Goal: Task Accomplishment & Management: Manage account settings

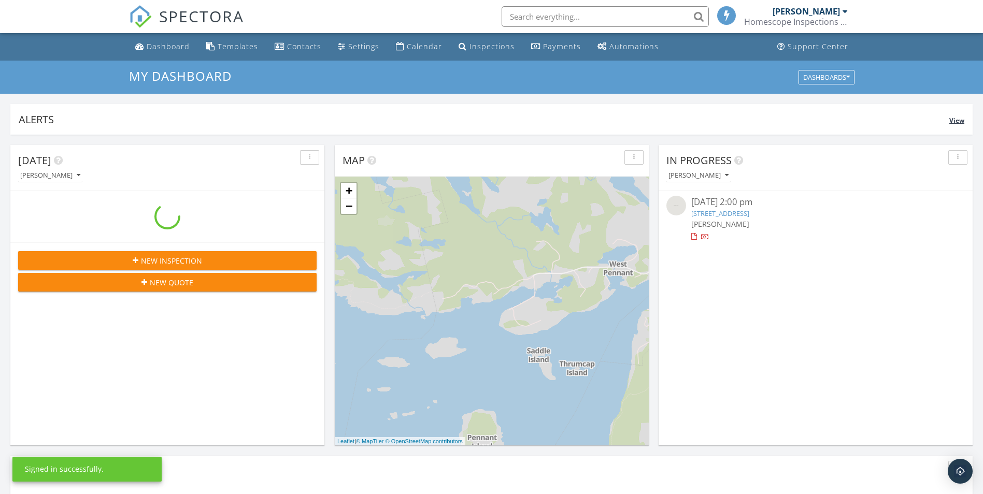
scroll to position [959, 999]
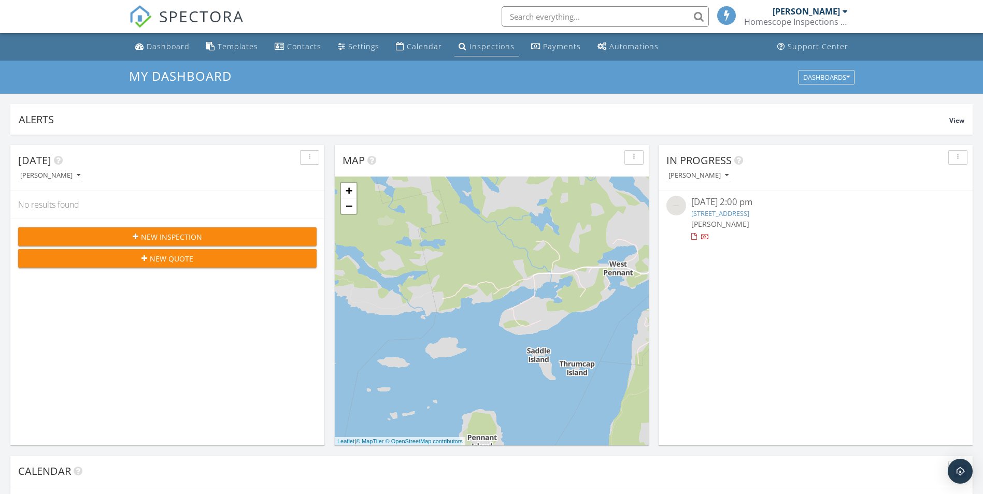
click at [469, 48] on div "Inspections" at bounding box center [491, 46] width 45 height 10
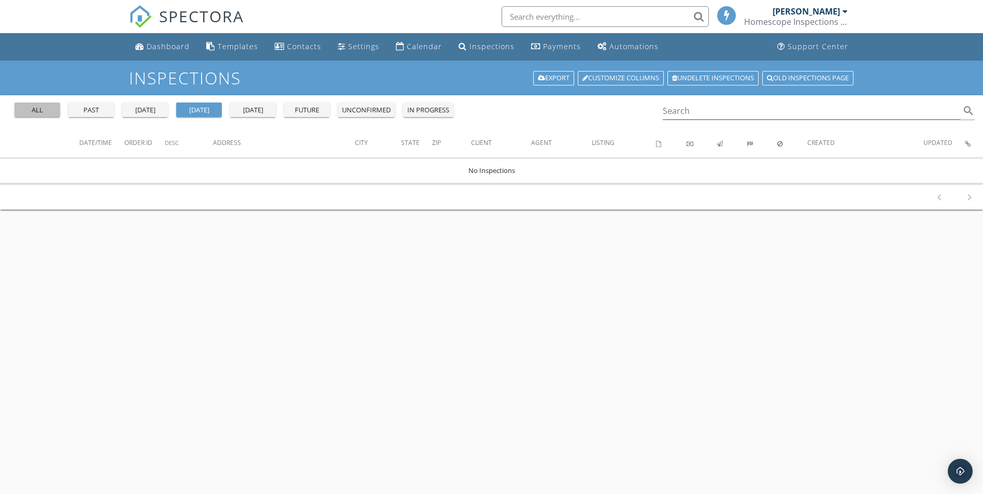
click at [33, 112] on div "all" at bounding box center [37, 110] width 37 height 10
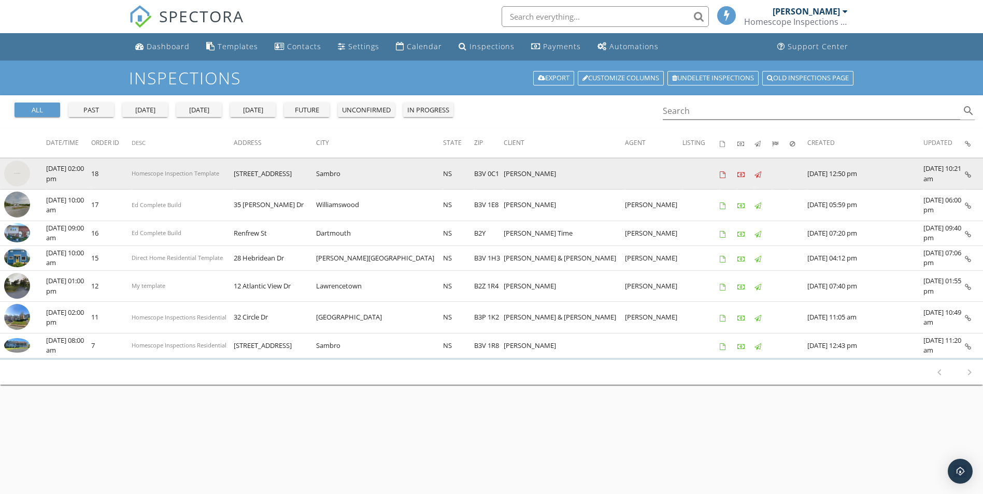
click at [15, 170] on img at bounding box center [17, 174] width 26 height 26
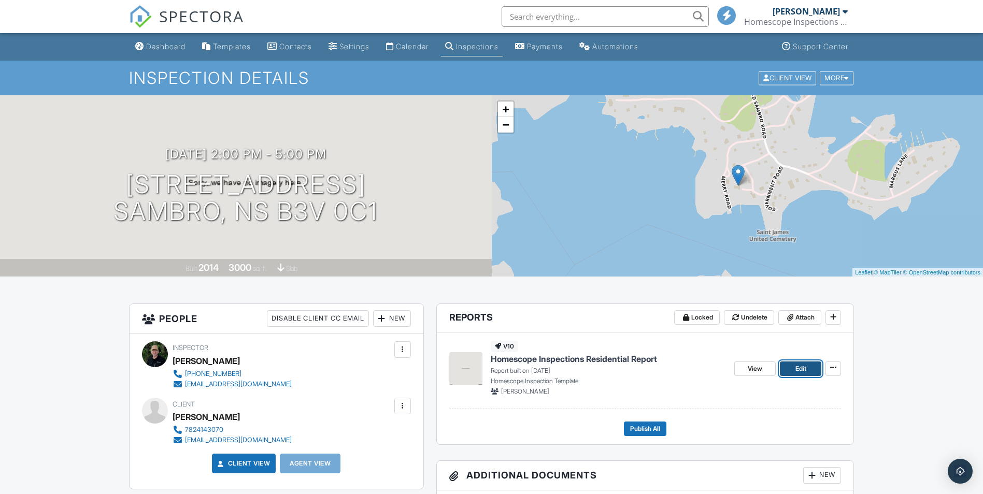
click at [798, 370] on span "Edit" at bounding box center [800, 369] width 11 height 10
